Goal: Transaction & Acquisition: Purchase product/service

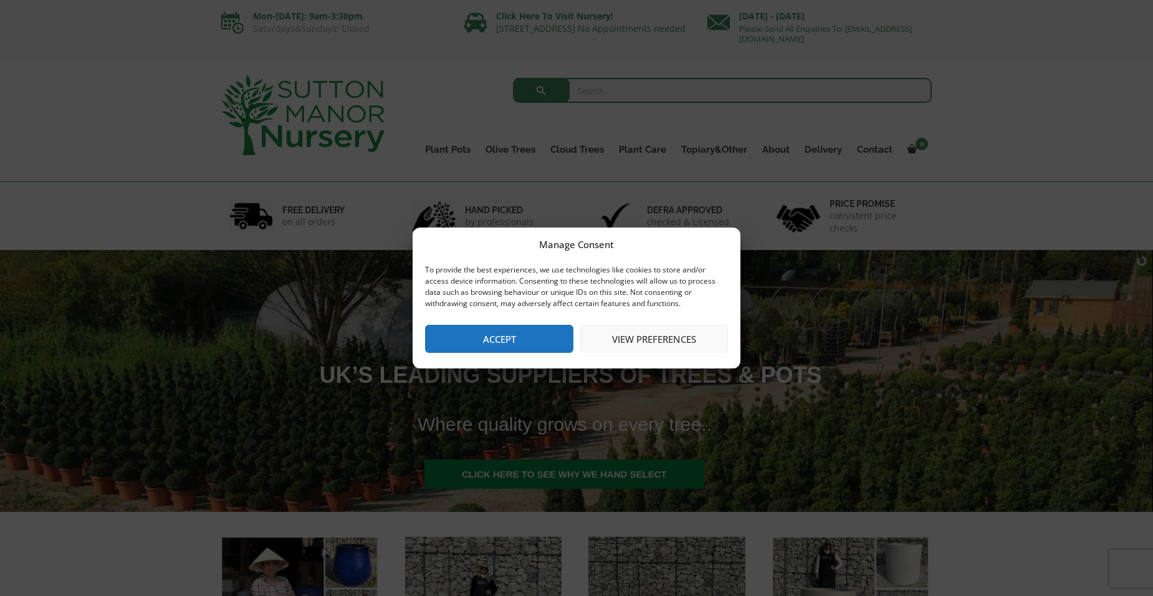
click at [462, 347] on button "Accept" at bounding box center [499, 339] width 148 height 28
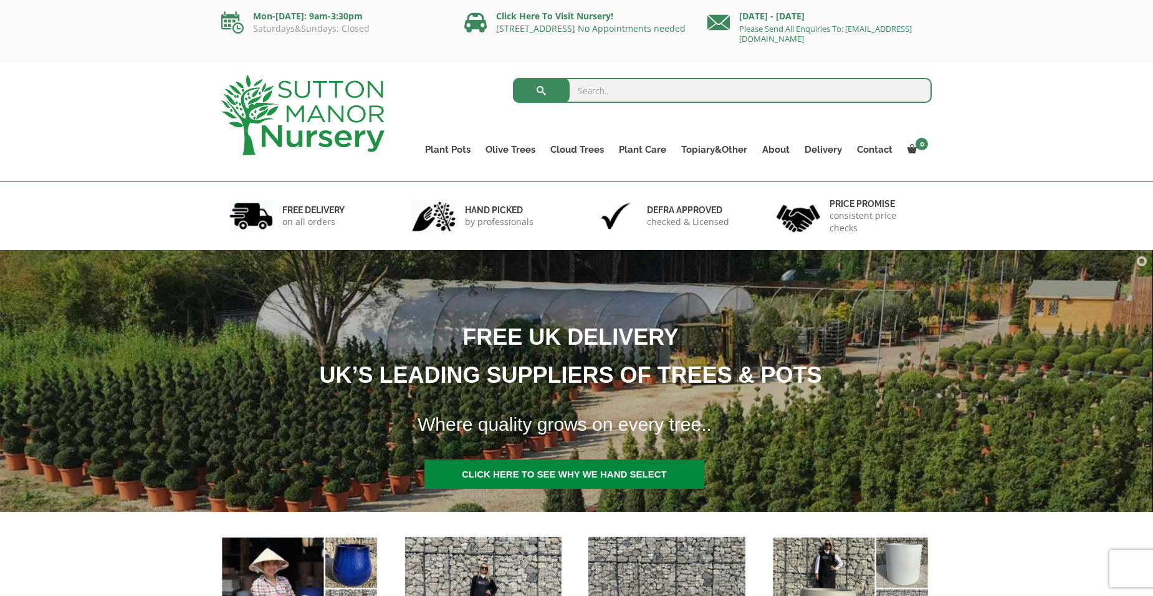
click at [582, 94] on input "search" at bounding box center [722, 90] width 419 height 25
type input "milan"
click at [513, 78] on button "submit" at bounding box center [541, 90] width 57 height 25
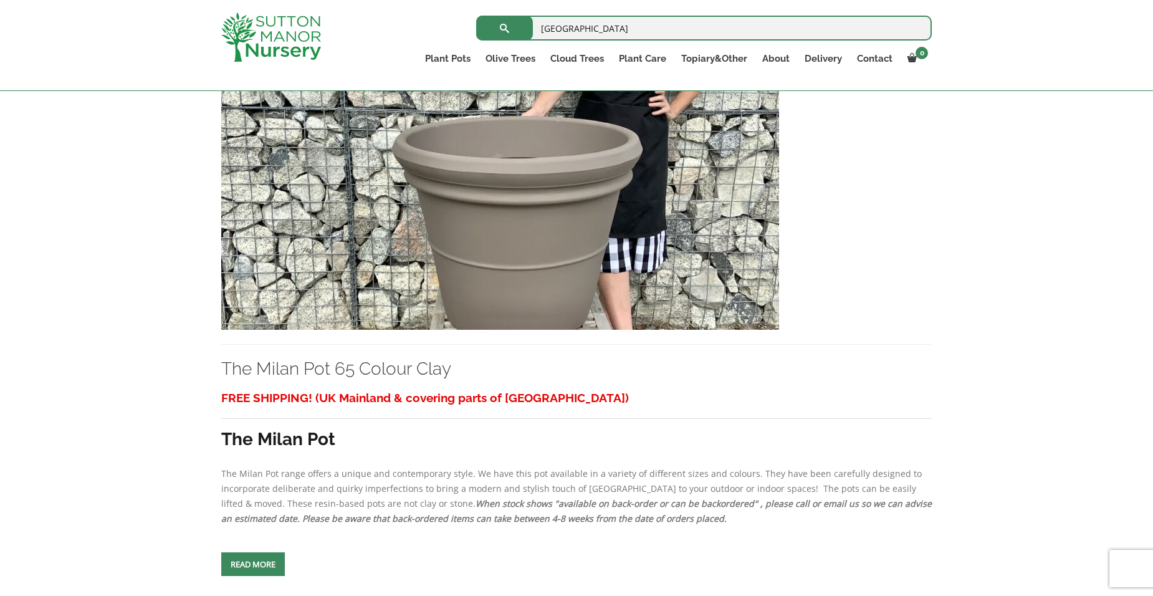
scroll to position [5333, 0]
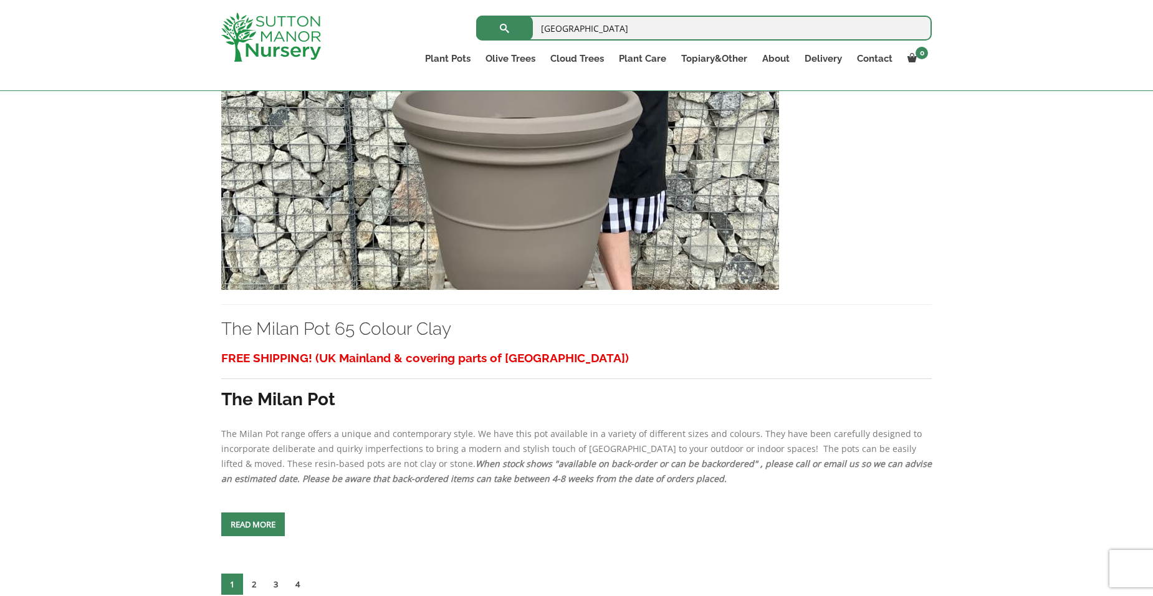
drag, startPoint x: 558, startPoint y: 179, endPoint x: 955, endPoint y: 235, distance: 400.8
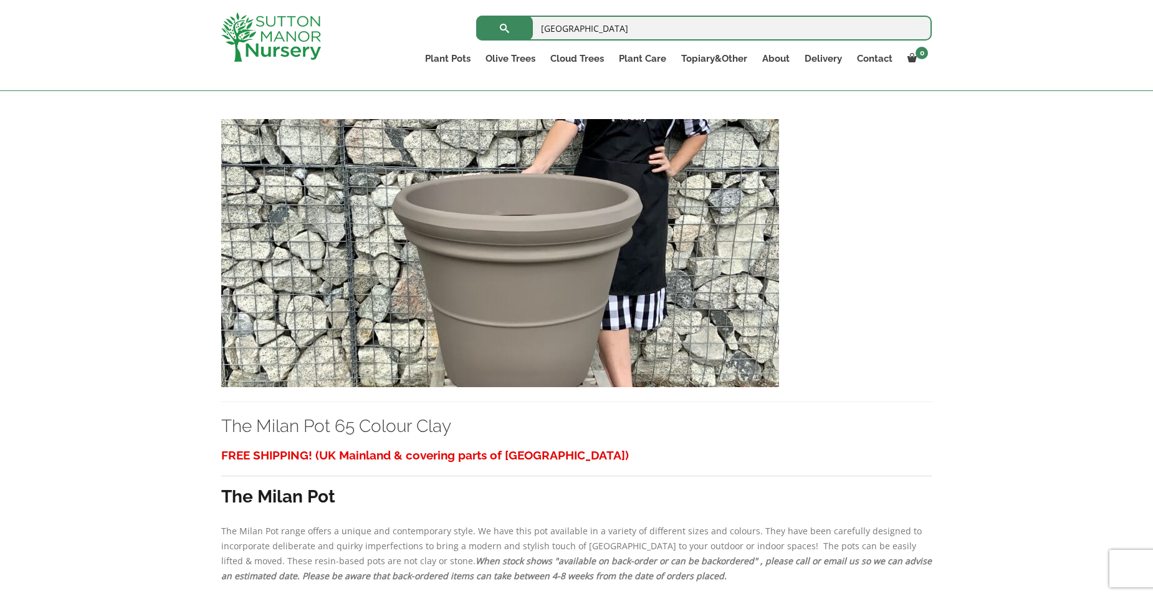
scroll to position [5146, 0]
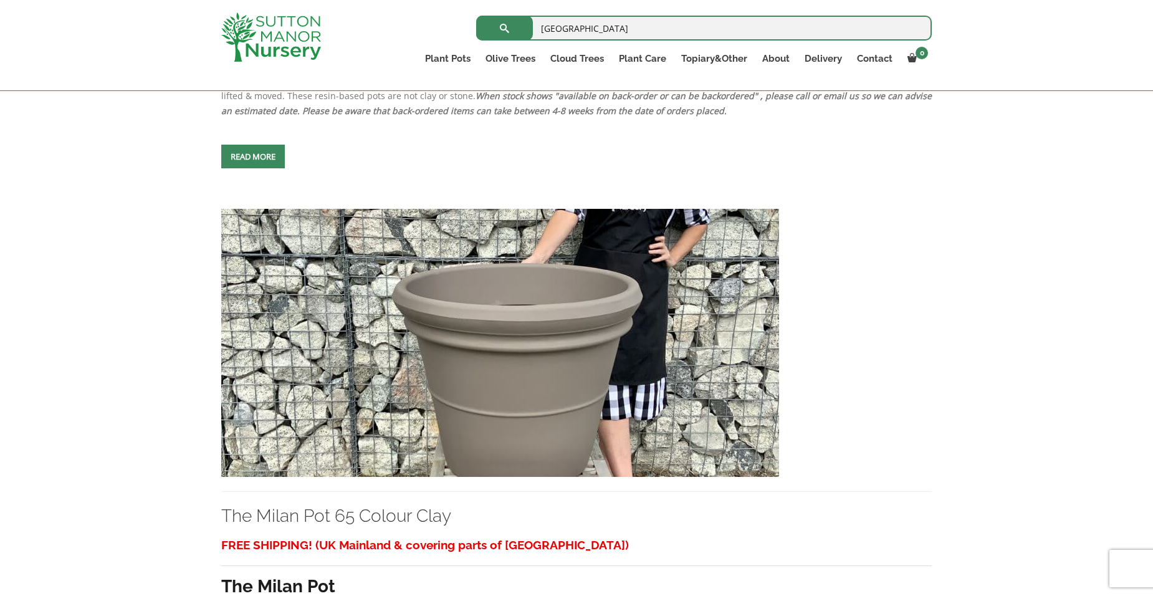
click at [580, 31] on input "milan" at bounding box center [703, 28] width 455 height 25
type input "milan 85"
click at [476, 16] on button "submit" at bounding box center [504, 28] width 57 height 25
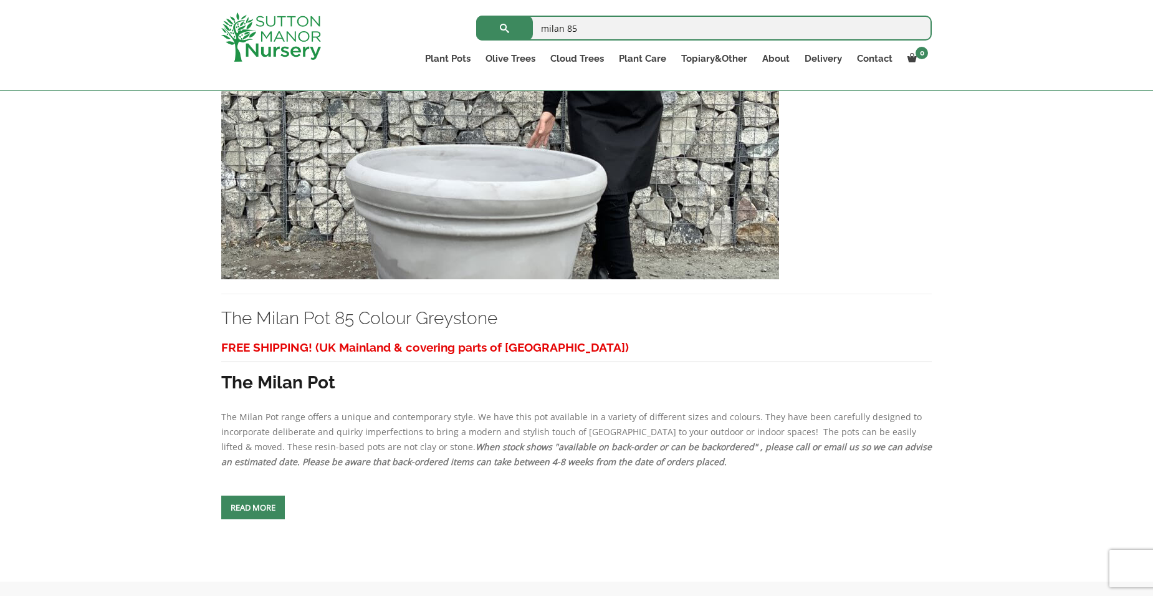
scroll to position [3116, 0]
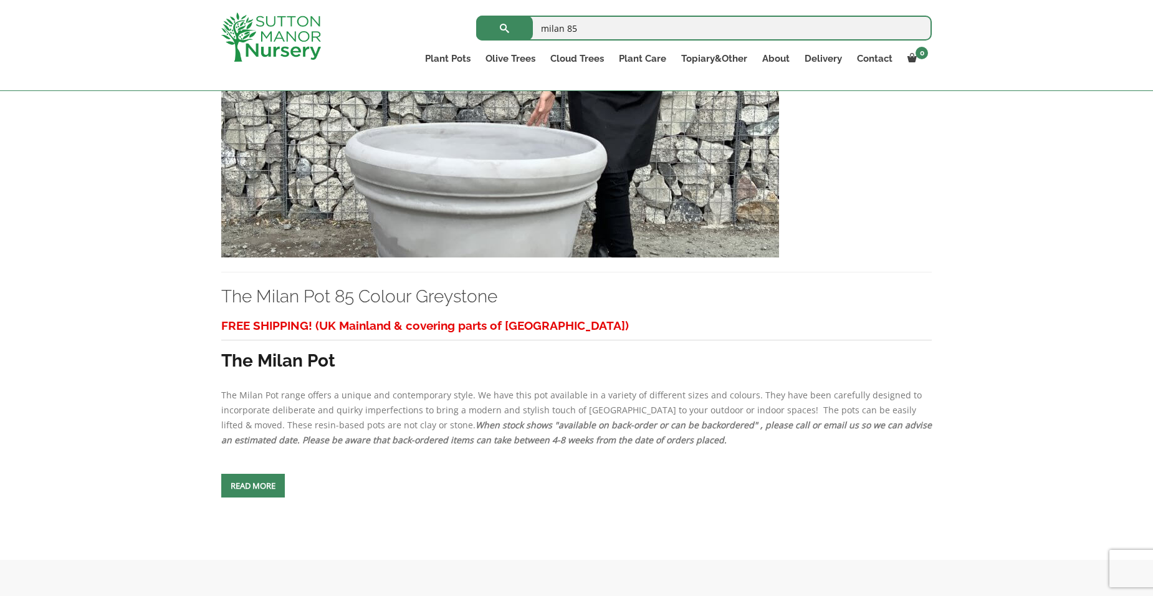
click at [540, 201] on img at bounding box center [500, 123] width 558 height 268
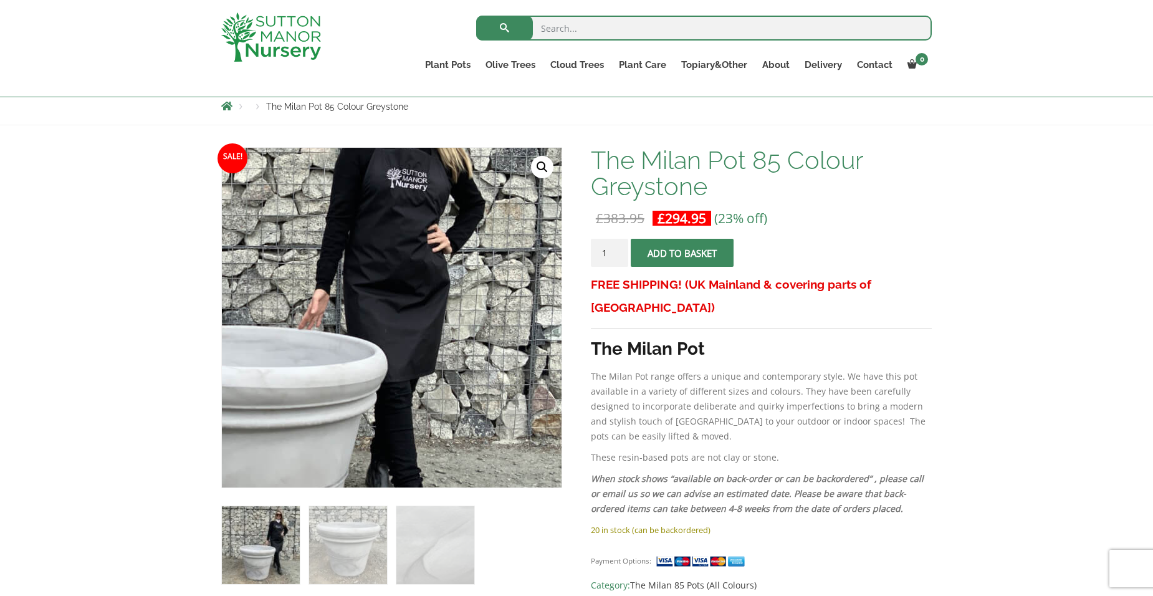
scroll to position [125, 0]
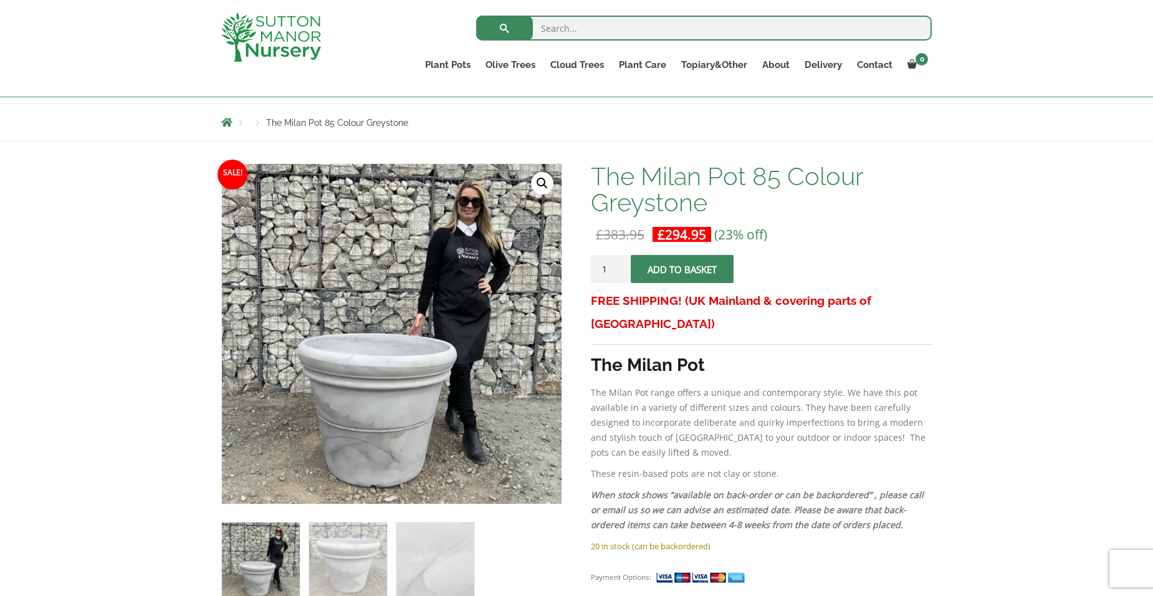
click at [603, 268] on input "1" at bounding box center [609, 269] width 37 height 28
click at [616, 265] on input "2" at bounding box center [609, 269] width 37 height 28
click at [617, 265] on input "3" at bounding box center [609, 269] width 37 height 28
type input "4"
click at [617, 265] on input "4" at bounding box center [609, 269] width 37 height 28
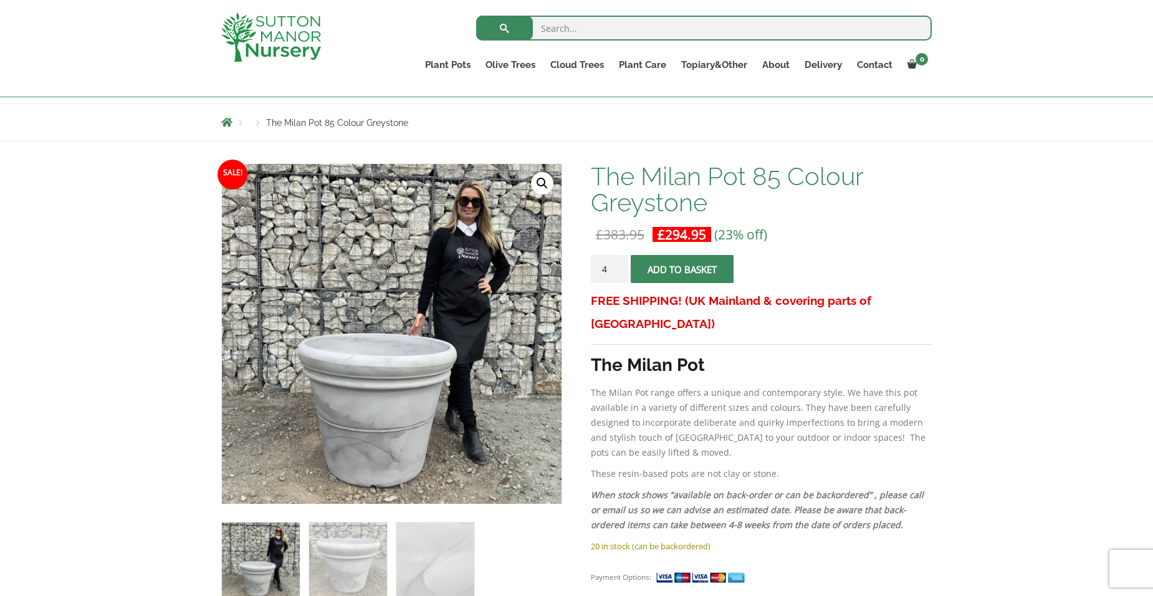
click at [682, 269] on span "submit" at bounding box center [682, 269] width 0 height 0
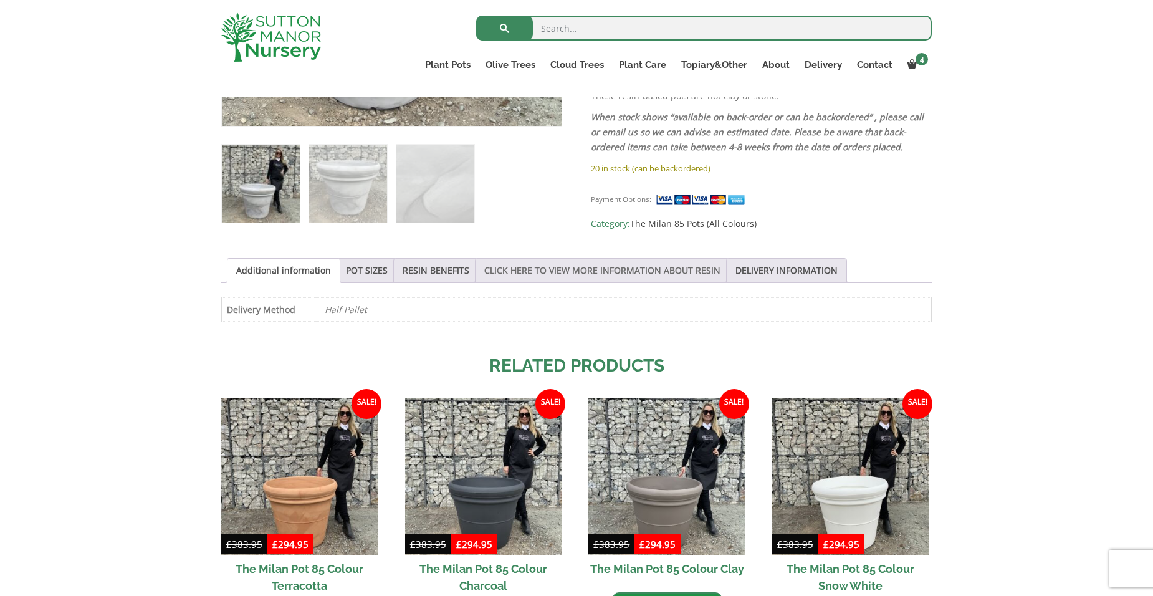
scroll to position [685, 0]
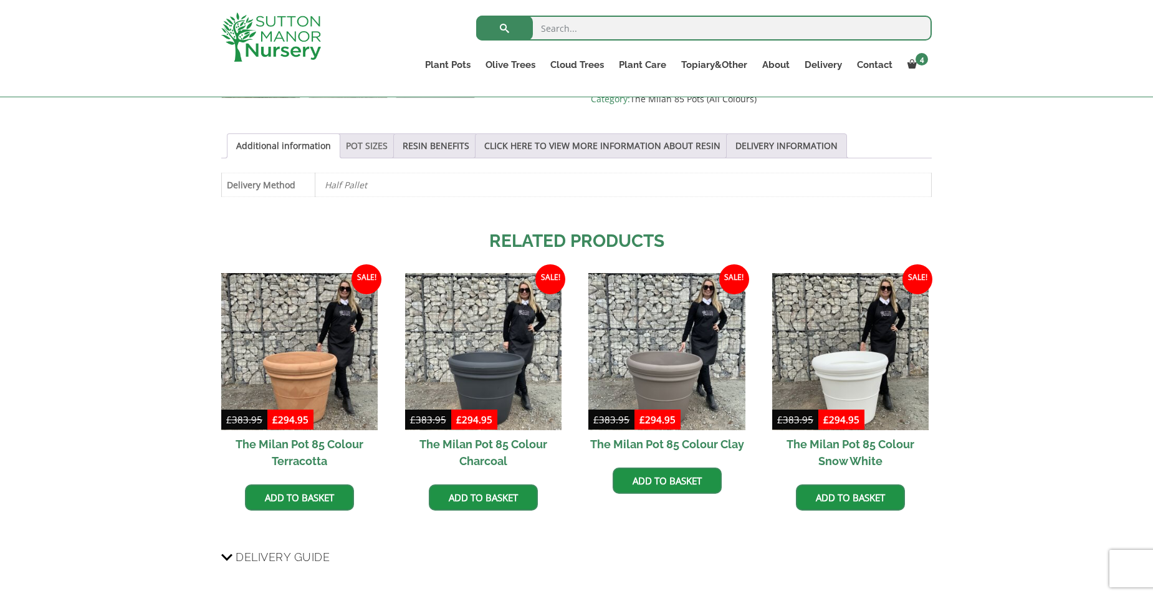
click at [369, 149] on link "POT SIZES" at bounding box center [367, 146] width 42 height 24
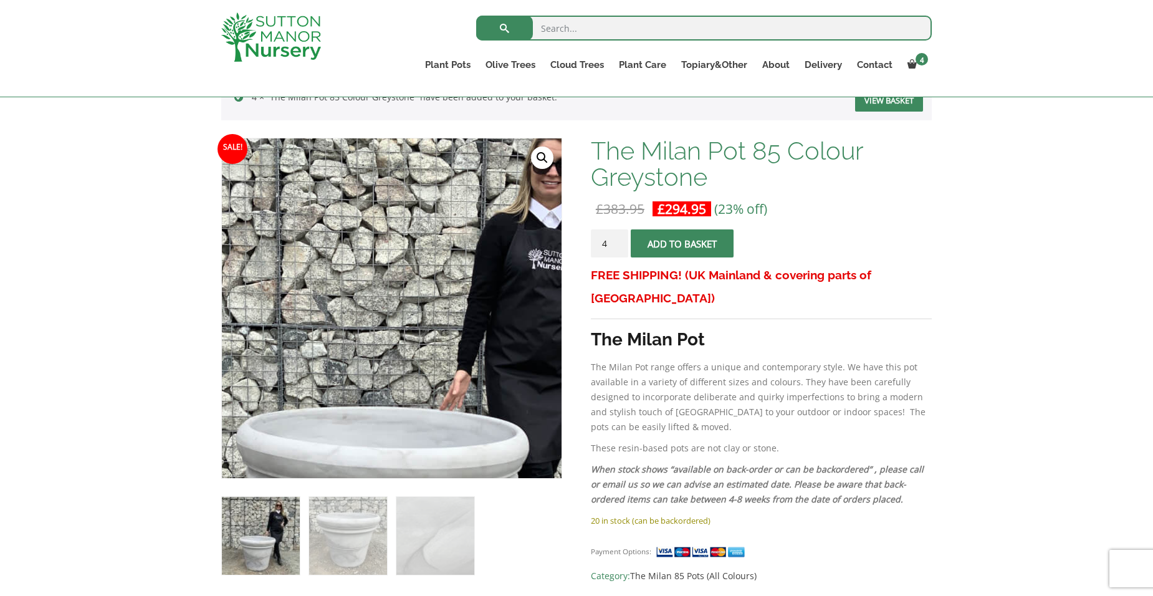
scroll to position [187, 0]
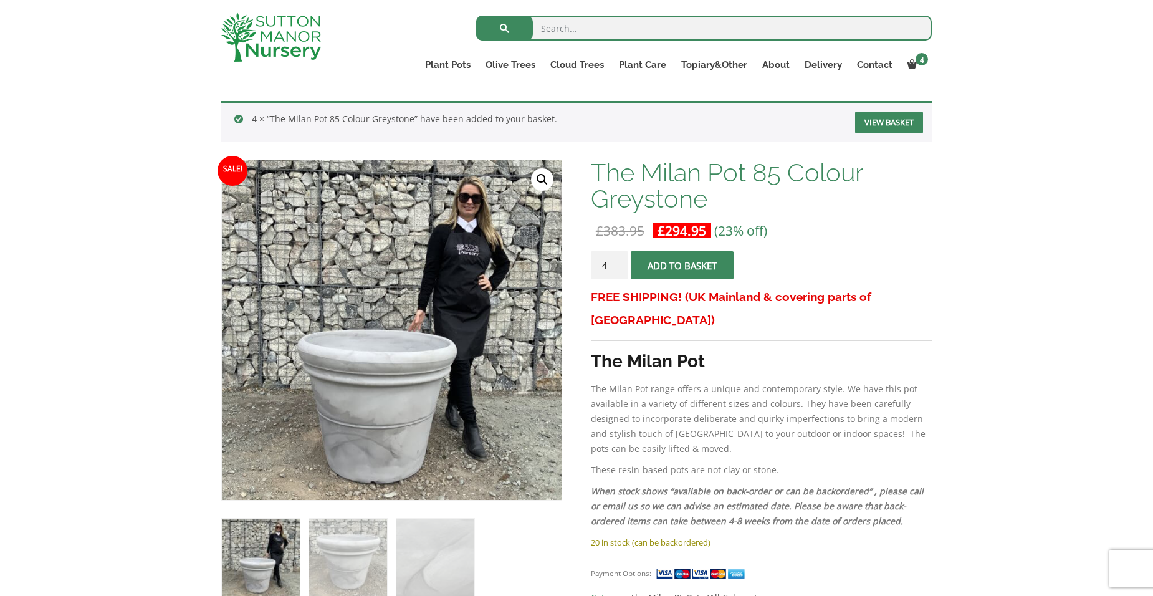
click at [898, 117] on link "View basket" at bounding box center [889, 123] width 68 height 22
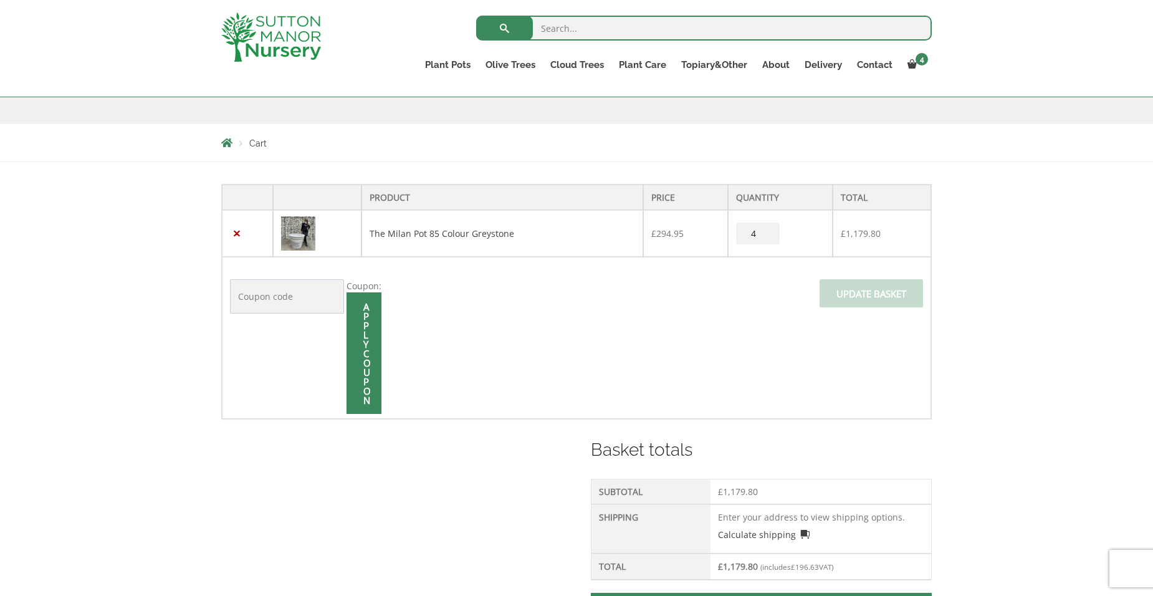
scroll to position [187, 0]
click at [267, 298] on input "Coupon:" at bounding box center [287, 295] width 114 height 34
type input "welcome10"
click at [366, 298] on input "Apply coupon" at bounding box center [363, 352] width 35 height 122
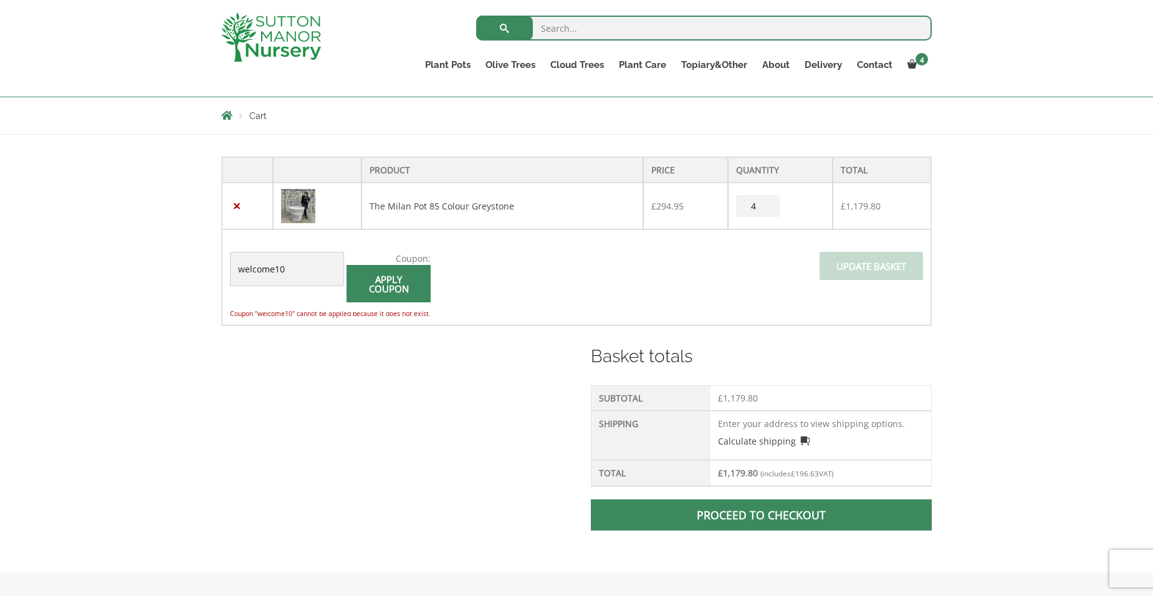
scroll to position [209, 0]
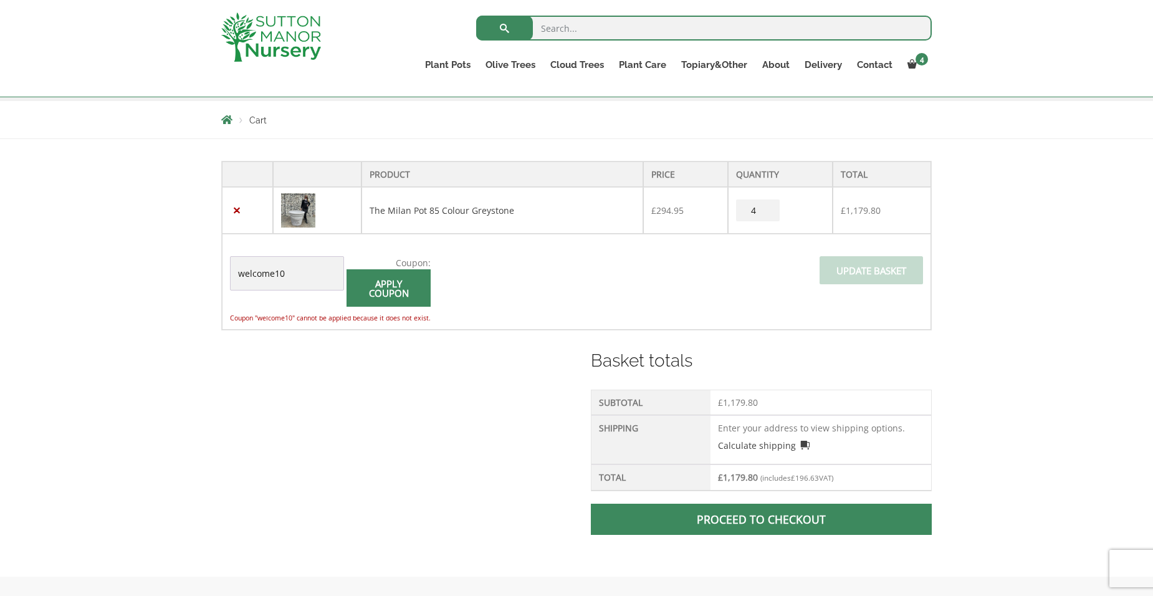
click at [242, 273] on input "welcome10" at bounding box center [287, 273] width 114 height 34
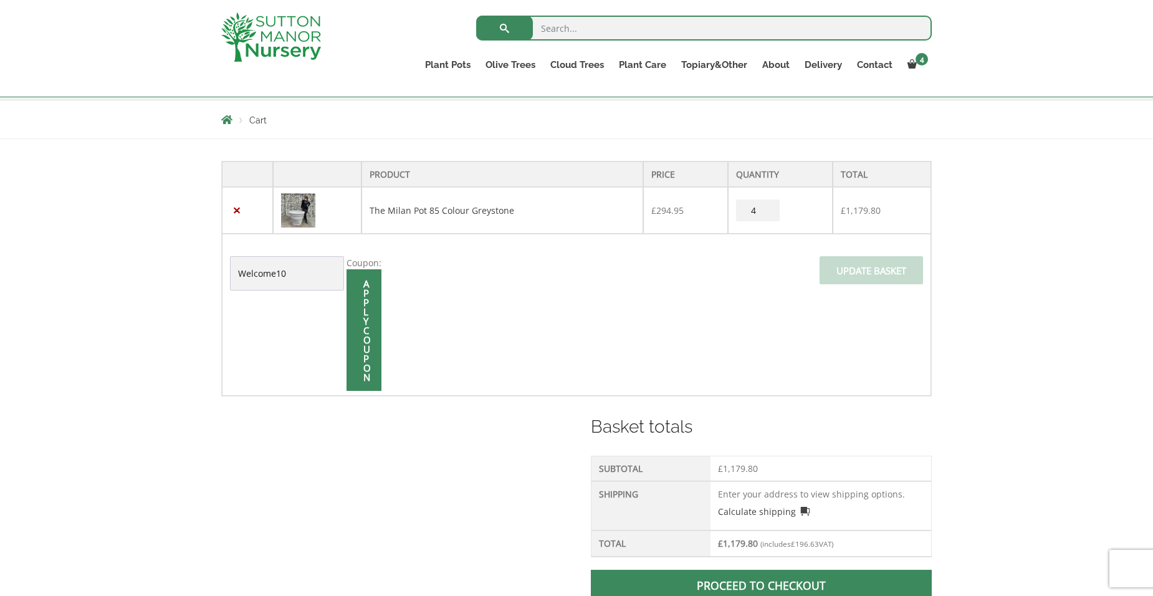
type input "Welcome10"
click at [346, 269] on input "Apply coupon" at bounding box center [363, 330] width 35 height 122
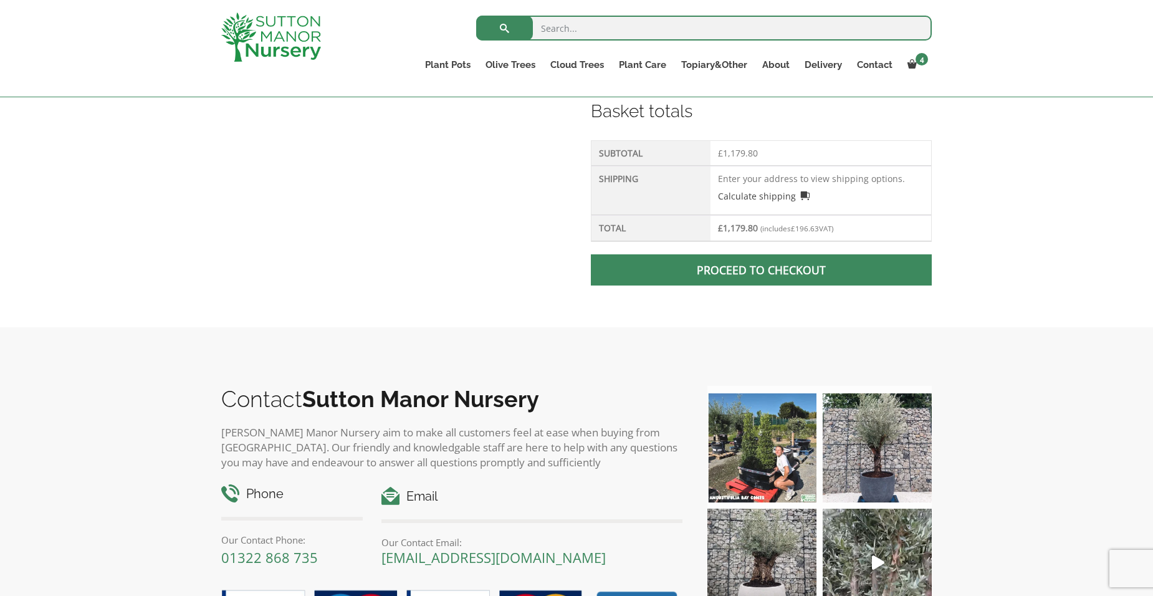
scroll to position [583, 0]
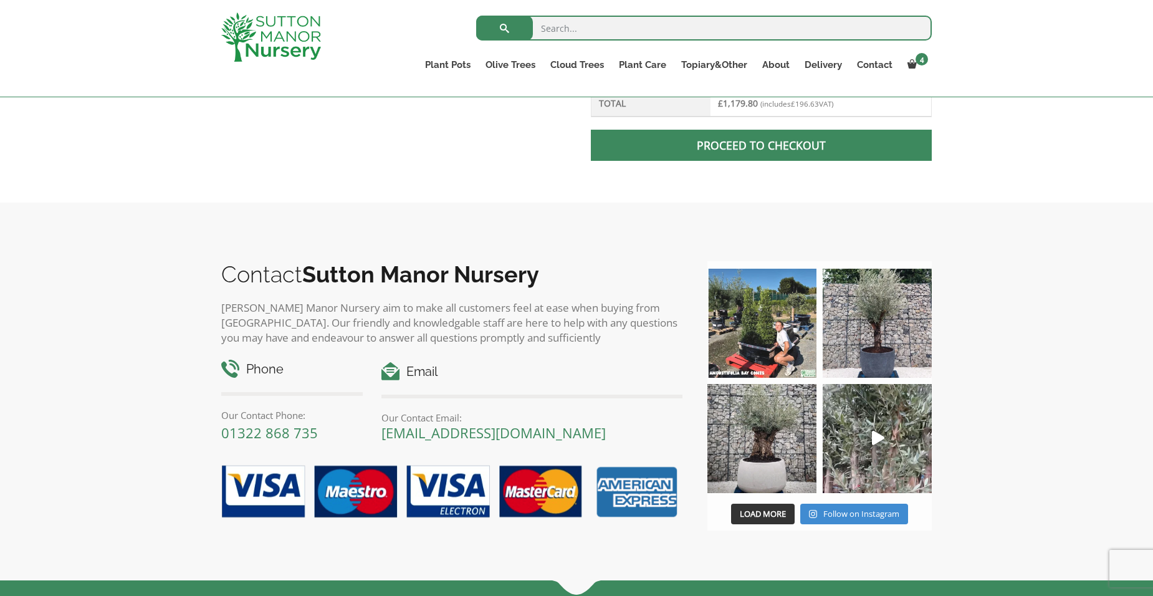
click at [761, 145] on span at bounding box center [761, 145] width 0 height 0
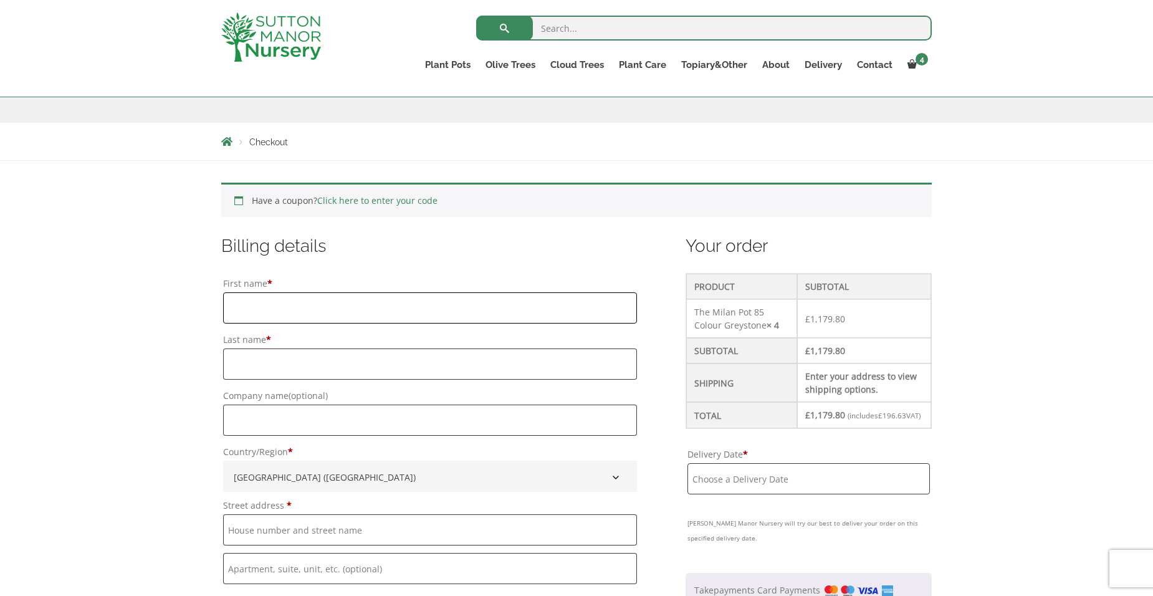
click at [267, 305] on input "First name *" at bounding box center [430, 307] width 414 height 31
type input "Helen"
type input "Ferrin"
type input "Dixcey Landscapes Ltd"
type input "Rill Farm"
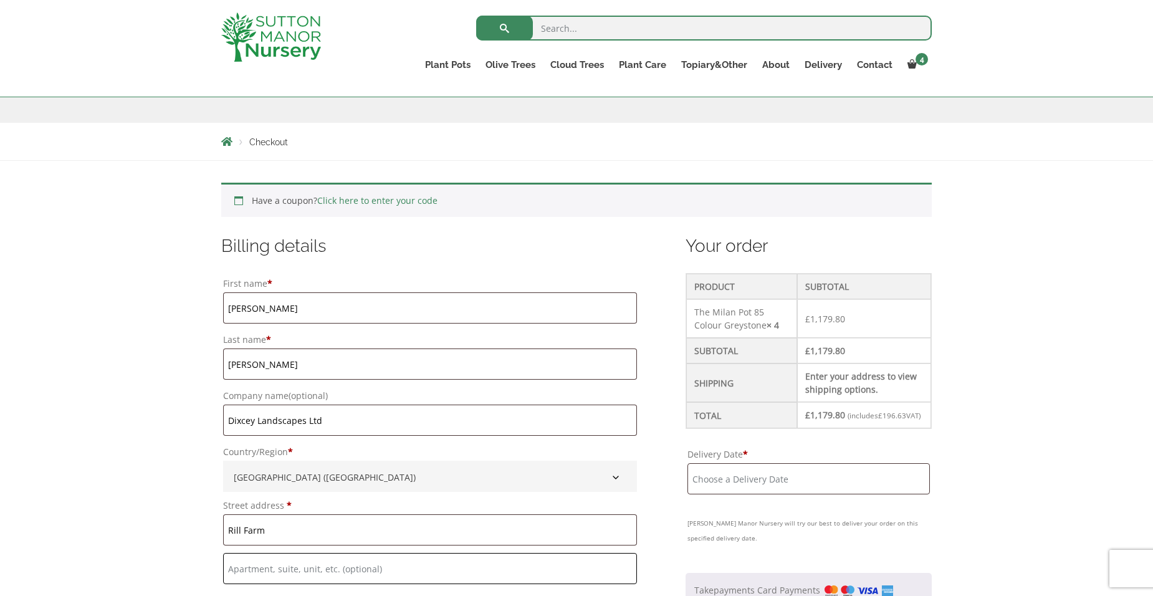
type input "Canteen Road, Whiteley Bank"
type input "VENTNOR"
type input "[GEOGRAPHIC_DATA]"
type input "PO38 3AF"
type input "[PHONE_NUMBER]"
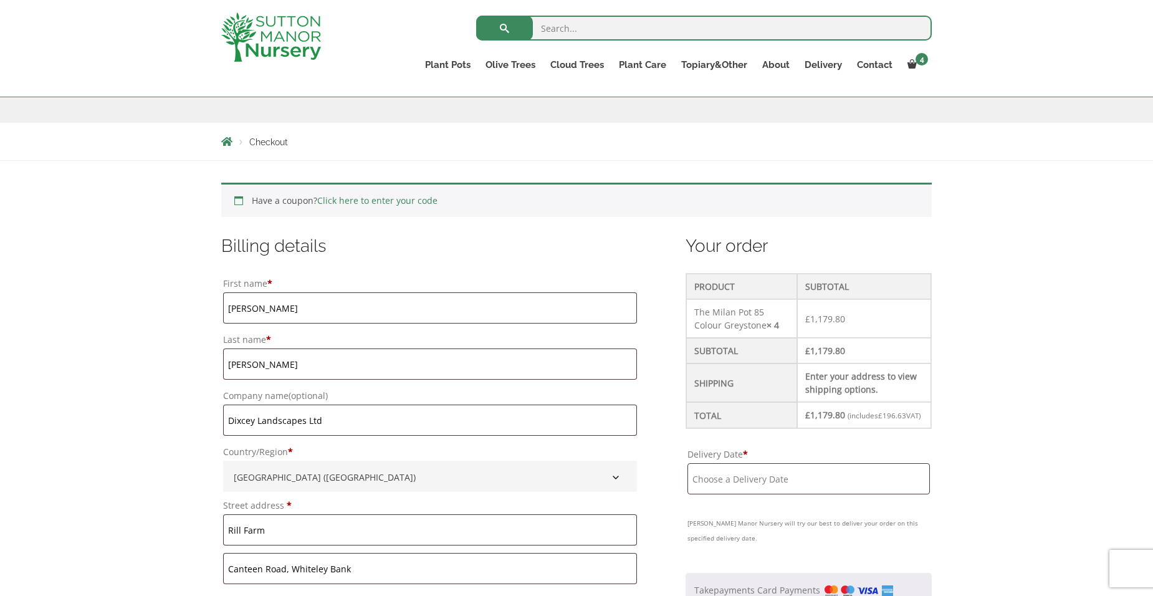
type input "[EMAIL_ADDRESS][DOMAIN_NAME]"
click at [424, 420] on input "Dixcey Landscapes Ltd" at bounding box center [430, 419] width 414 height 31
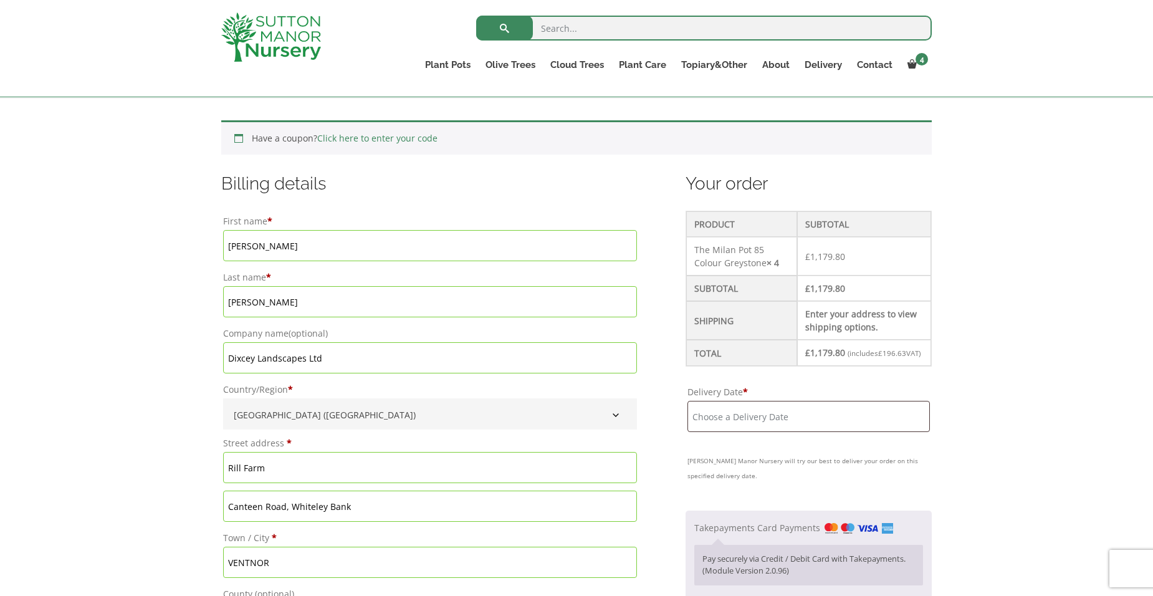
click at [498, 393] on label "Country/Region *" at bounding box center [430, 389] width 414 height 17
click at [223, 398] on select "Select a country / region… Guernsey United Kingdom (UK)" at bounding box center [222, 398] width 1 height 1
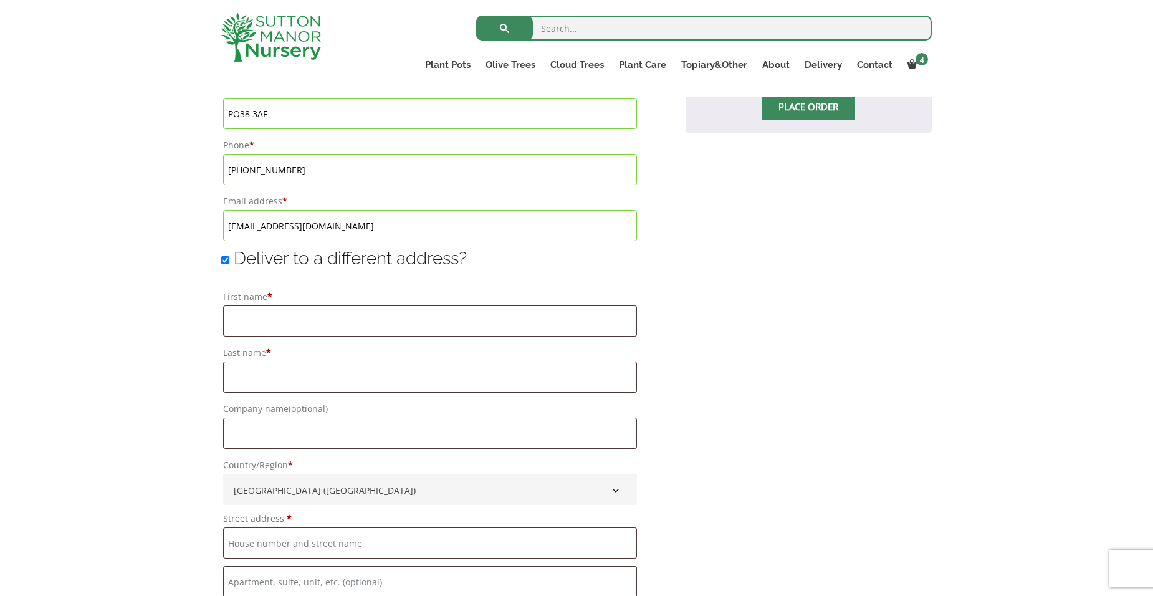
scroll to position [872, 0]
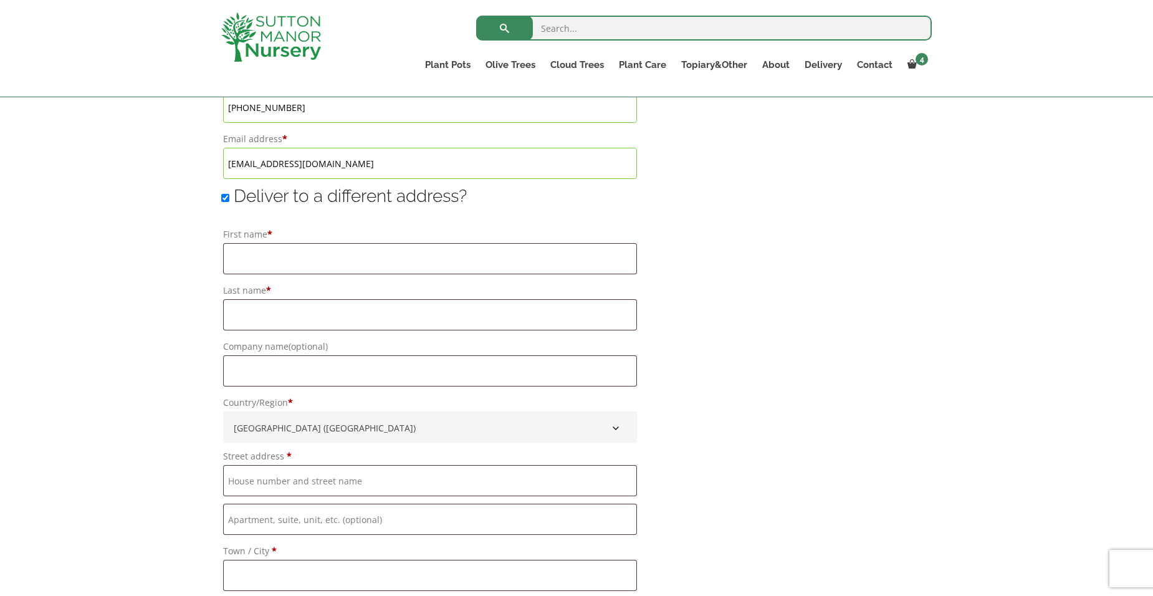
click at [228, 197] on input "Deliver to a different address?" at bounding box center [225, 198] width 8 height 8
checkbox input "false"
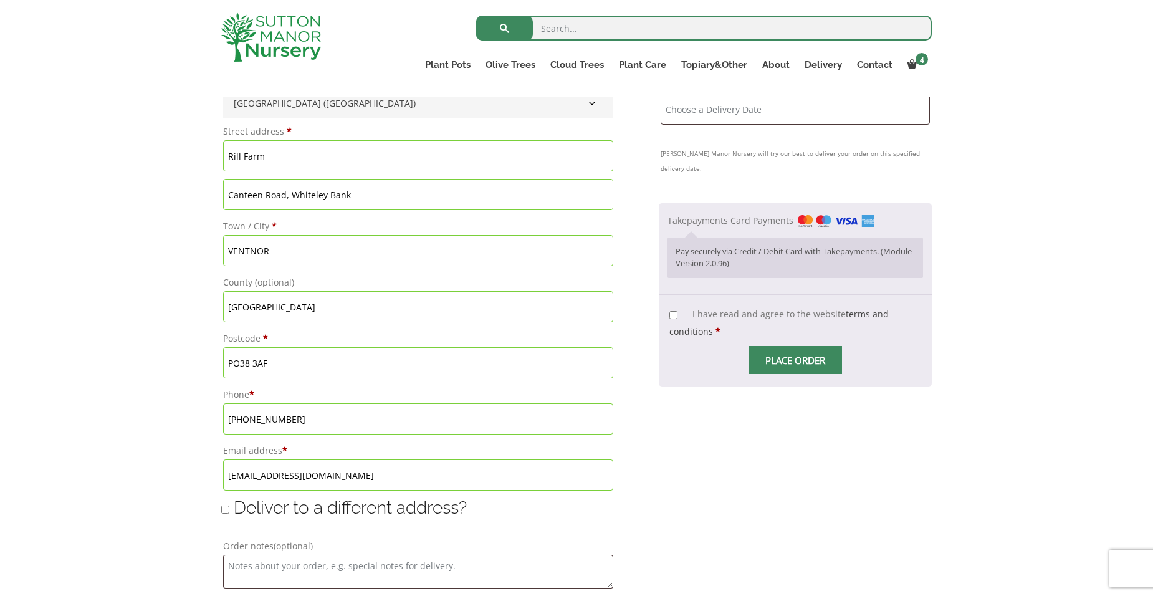
scroll to position [312, 0]
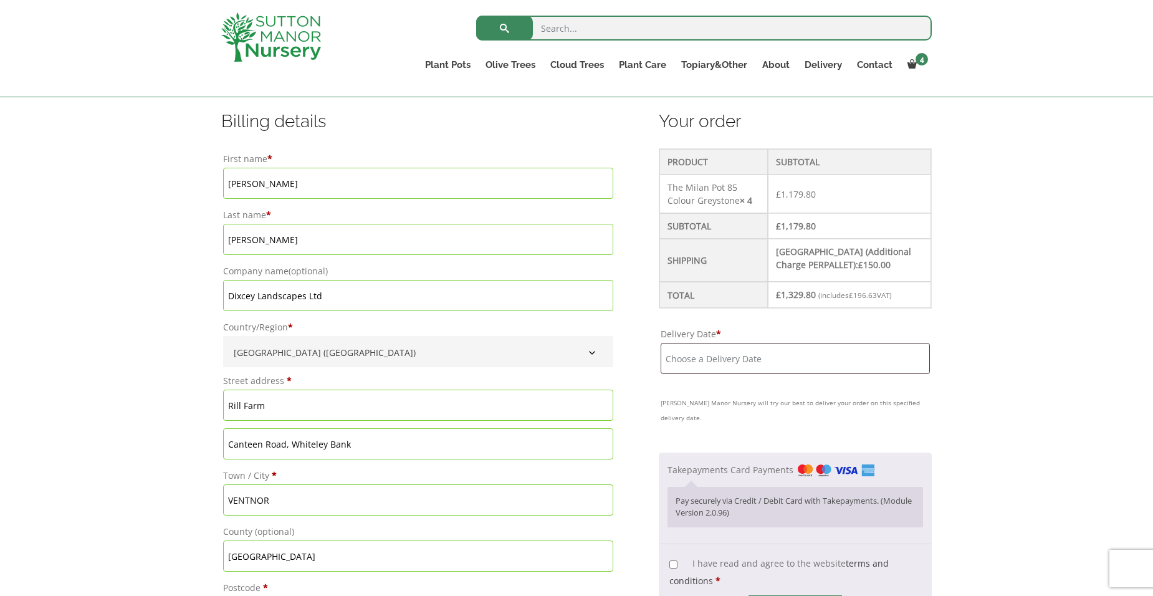
click at [745, 354] on input "Delivery Date *" at bounding box center [794, 358] width 269 height 31
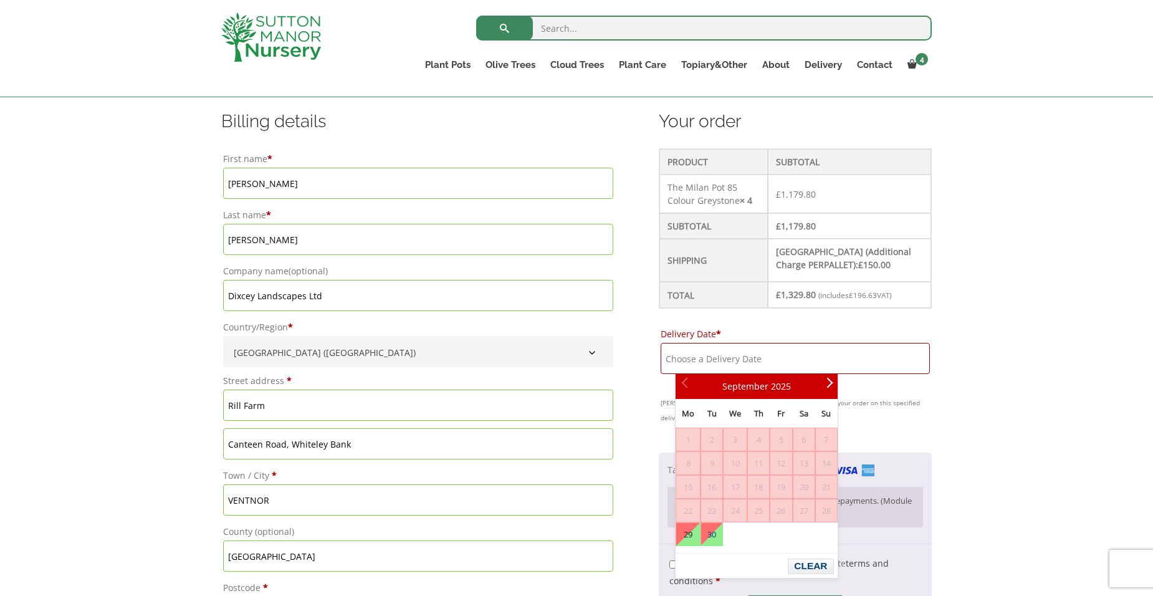
click at [692, 533] on link "29" at bounding box center [688, 534] width 24 height 22
type input "[DATE]"
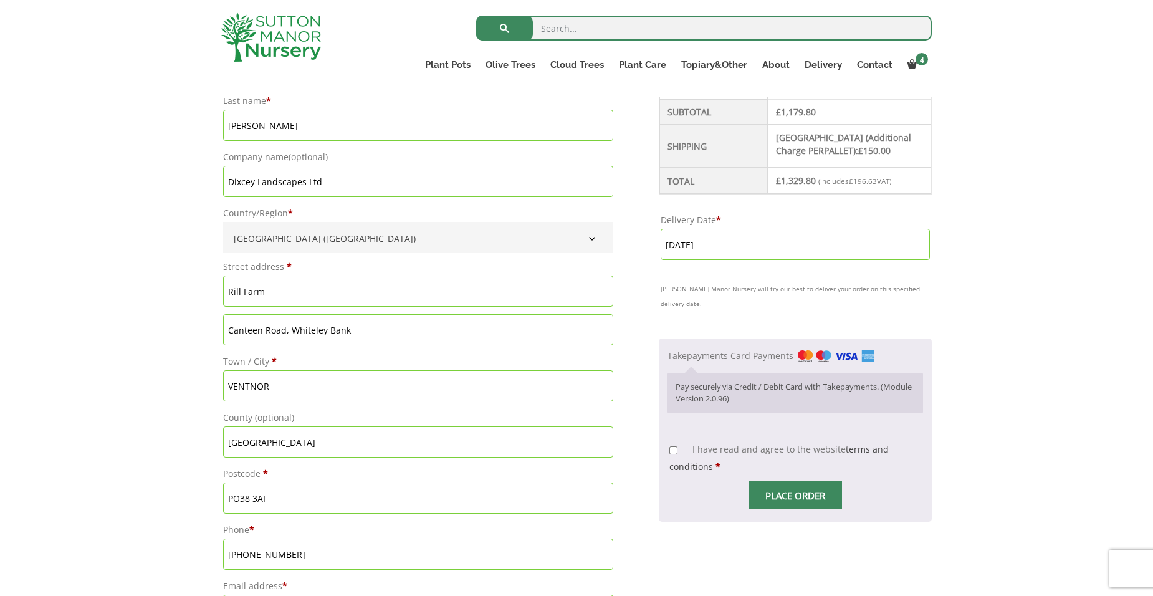
scroll to position [436, 0]
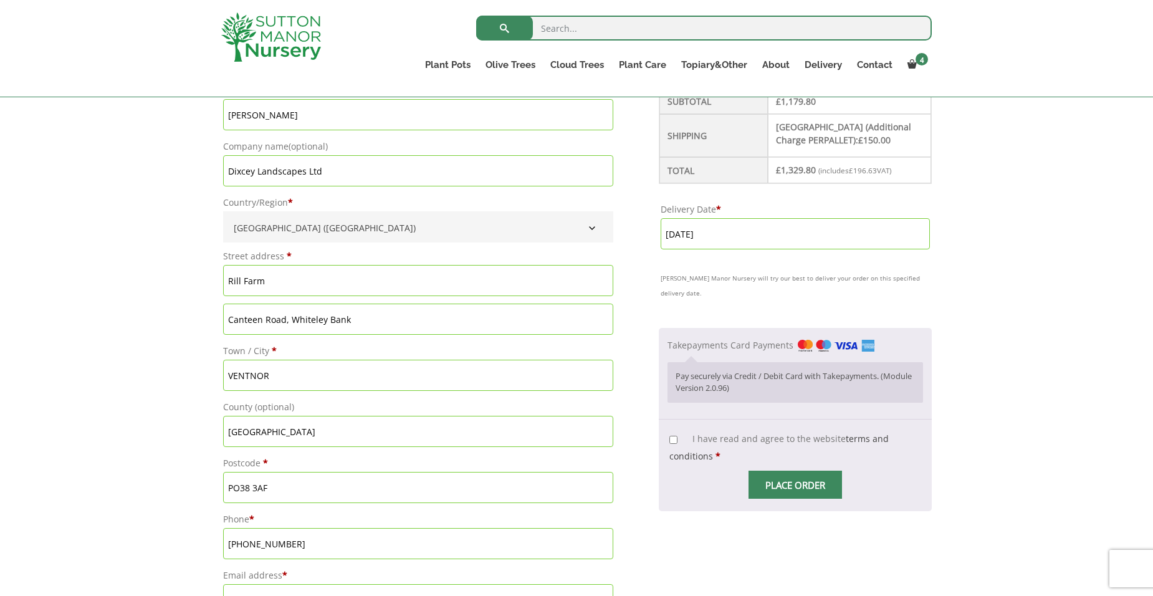
click at [677, 439] on input "I have read and agree to the website terms and conditions *" at bounding box center [673, 440] width 8 height 8
checkbox input "true"
click at [801, 482] on input "Place order" at bounding box center [794, 484] width 93 height 28
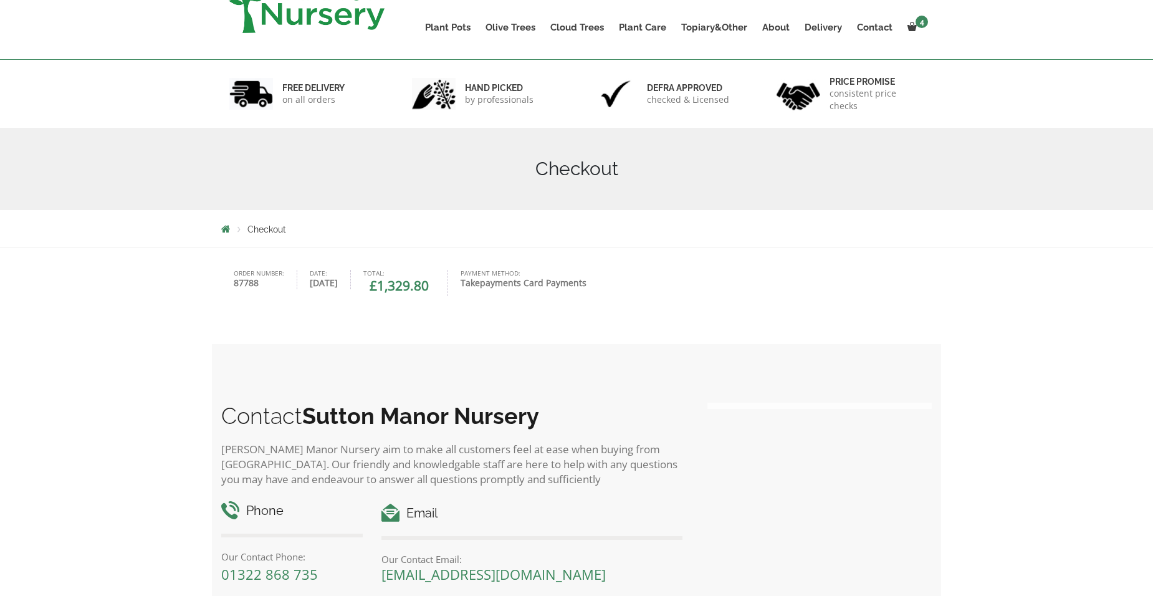
scroll to position [125, 0]
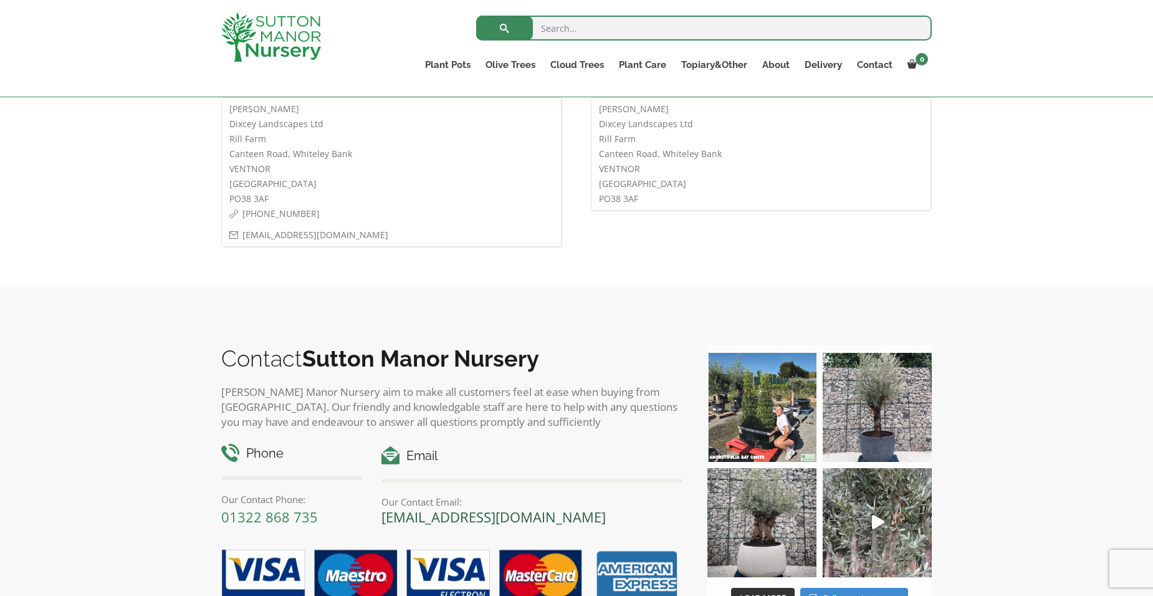
scroll to position [872, 0]
